Goal: Navigation & Orientation: Find specific page/section

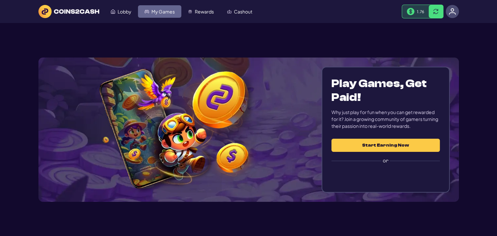
click at [162, 9] on span "My Games" at bounding box center [162, 11] width 23 height 5
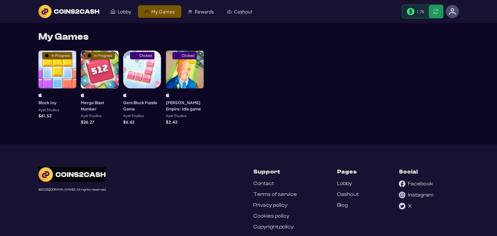
click at [97, 64] on div "In Progress" at bounding box center [100, 70] width 38 height 38
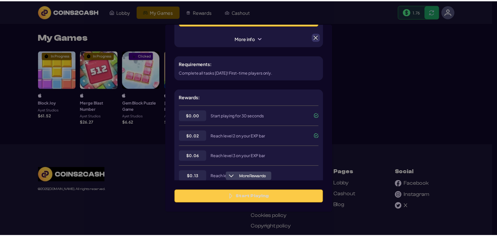
scroll to position [99, 0]
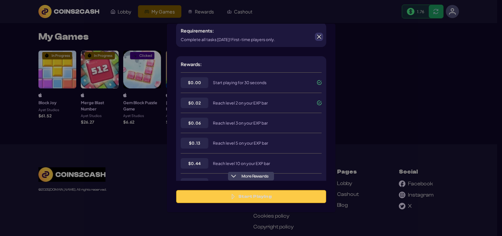
click at [319, 34] on span at bounding box center [319, 37] width 6 height 6
